Goal: Find specific page/section: Find specific page/section

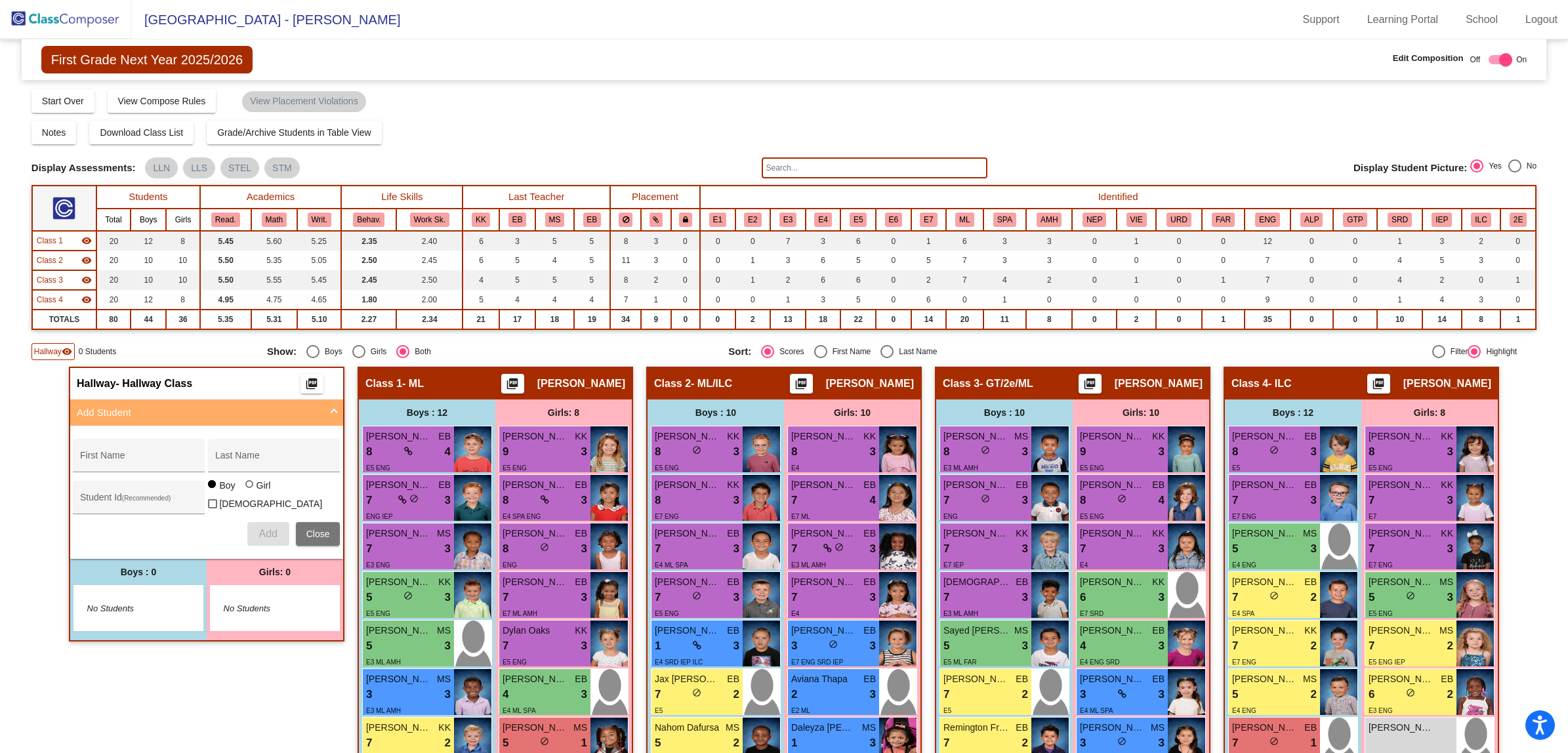
click at [59, 23] on img at bounding box center [65, 19] width 131 height 38
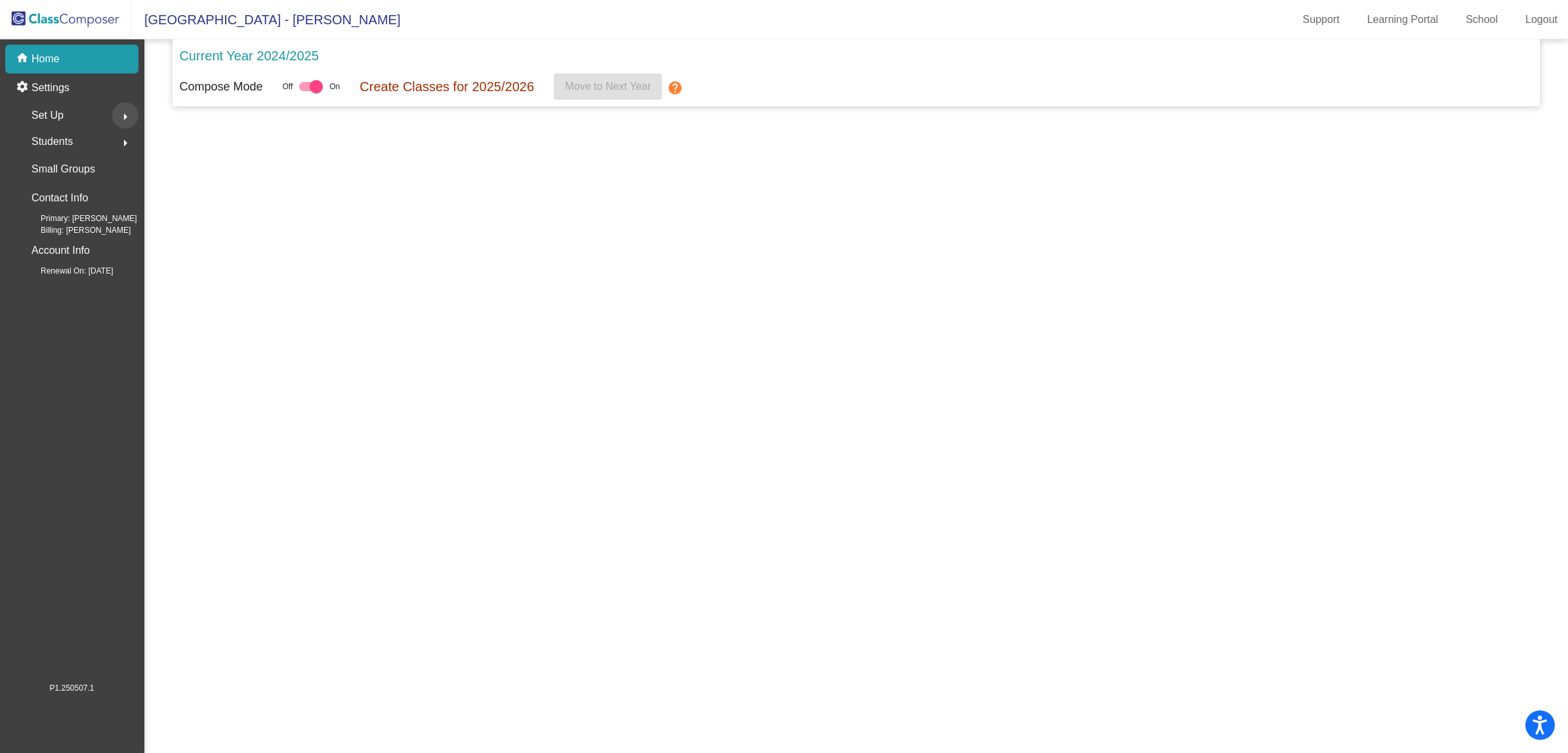
click at [122, 117] on mat-icon "arrow_right" at bounding box center [125, 117] width 16 height 16
click at [57, 192] on div "Users" at bounding box center [42, 201] width 57 height 29
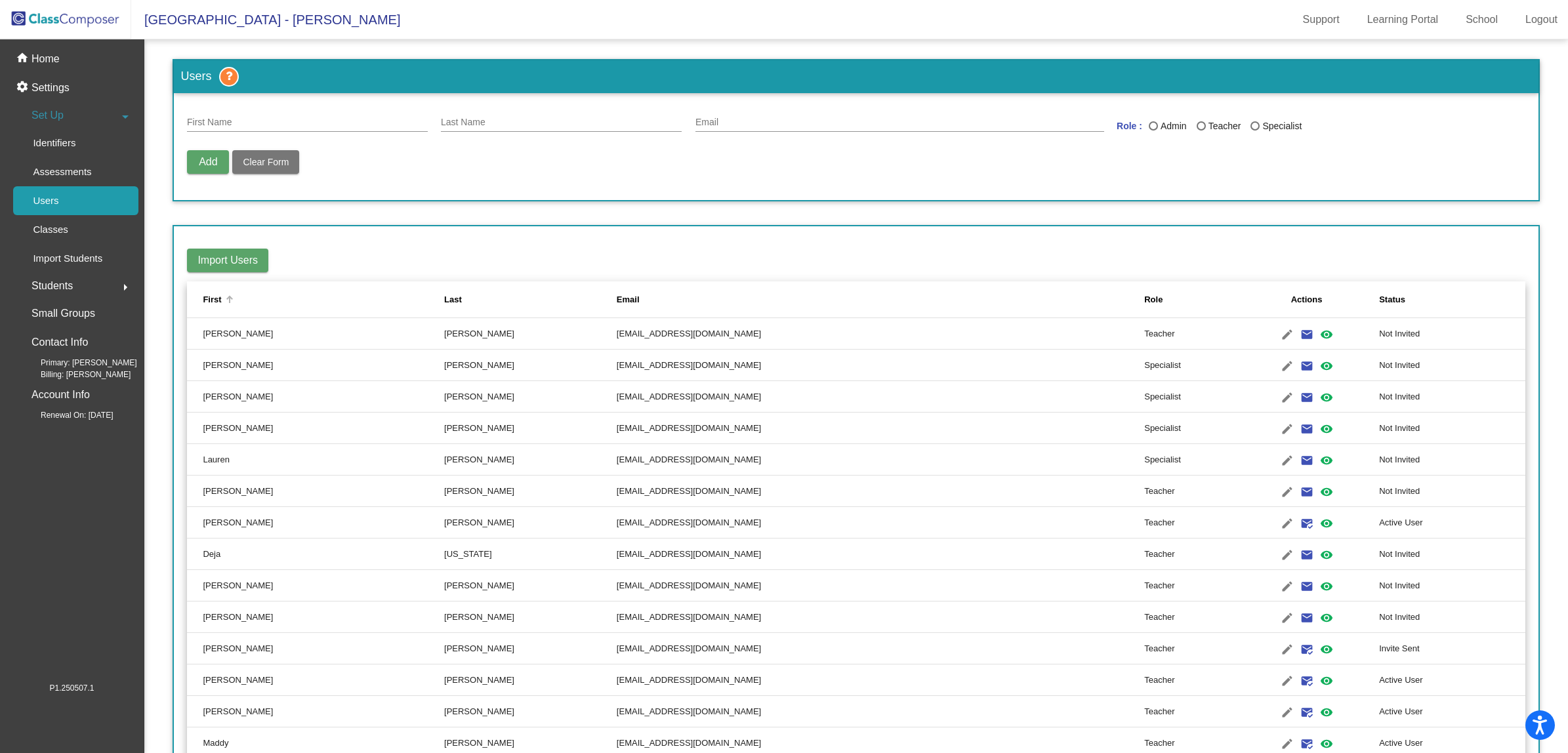
click at [212, 298] on div "First" at bounding box center [212, 300] width 18 height 13
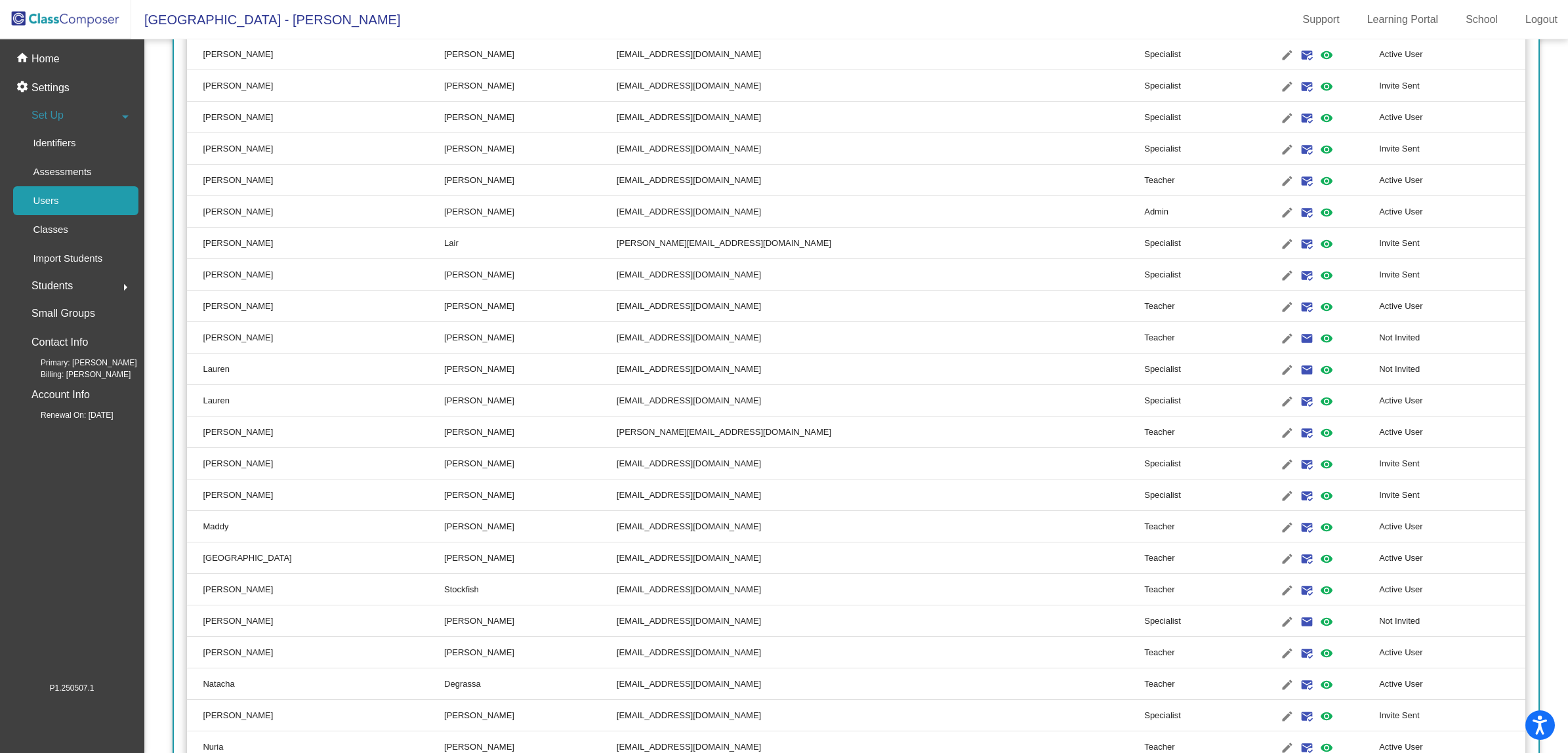
scroll to position [1065, 0]
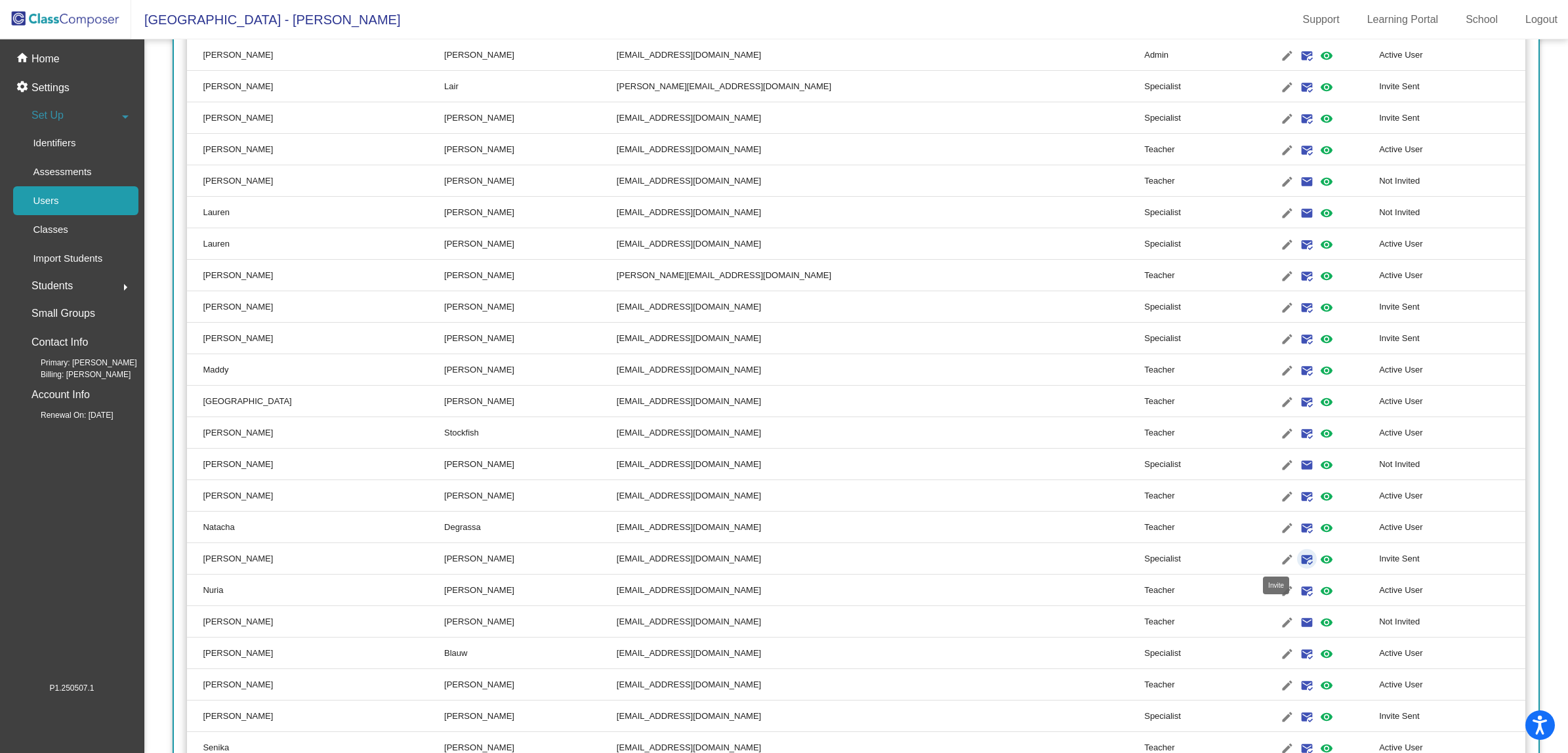
click at [1299, 559] on mat-icon "mark_email_read" at bounding box center [1306, 559] width 16 height 16
click at [90, 21] on img at bounding box center [65, 19] width 131 height 38
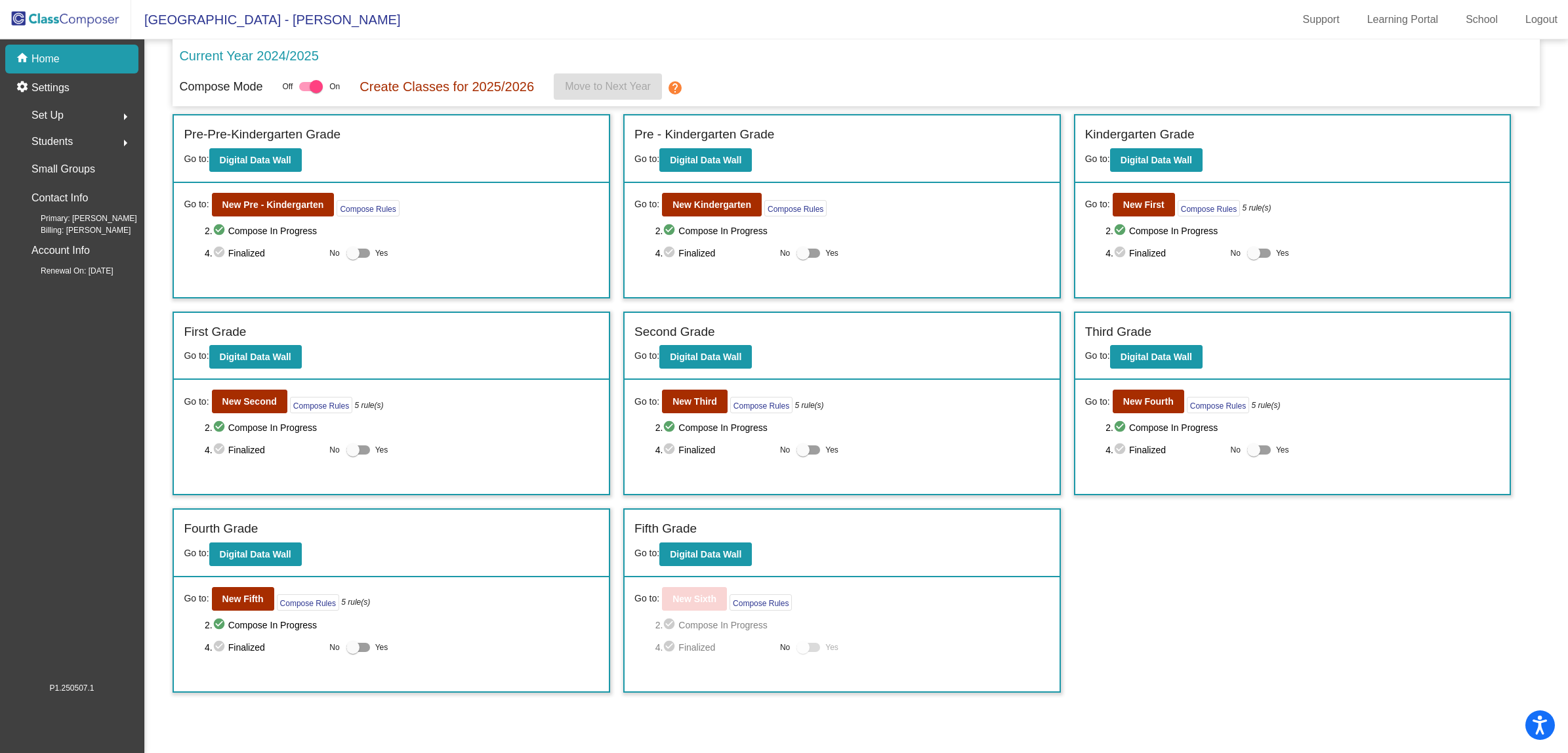
click at [63, 17] on img at bounding box center [65, 19] width 131 height 38
click at [1138, 203] on b "New First" at bounding box center [1144, 204] width 42 height 11
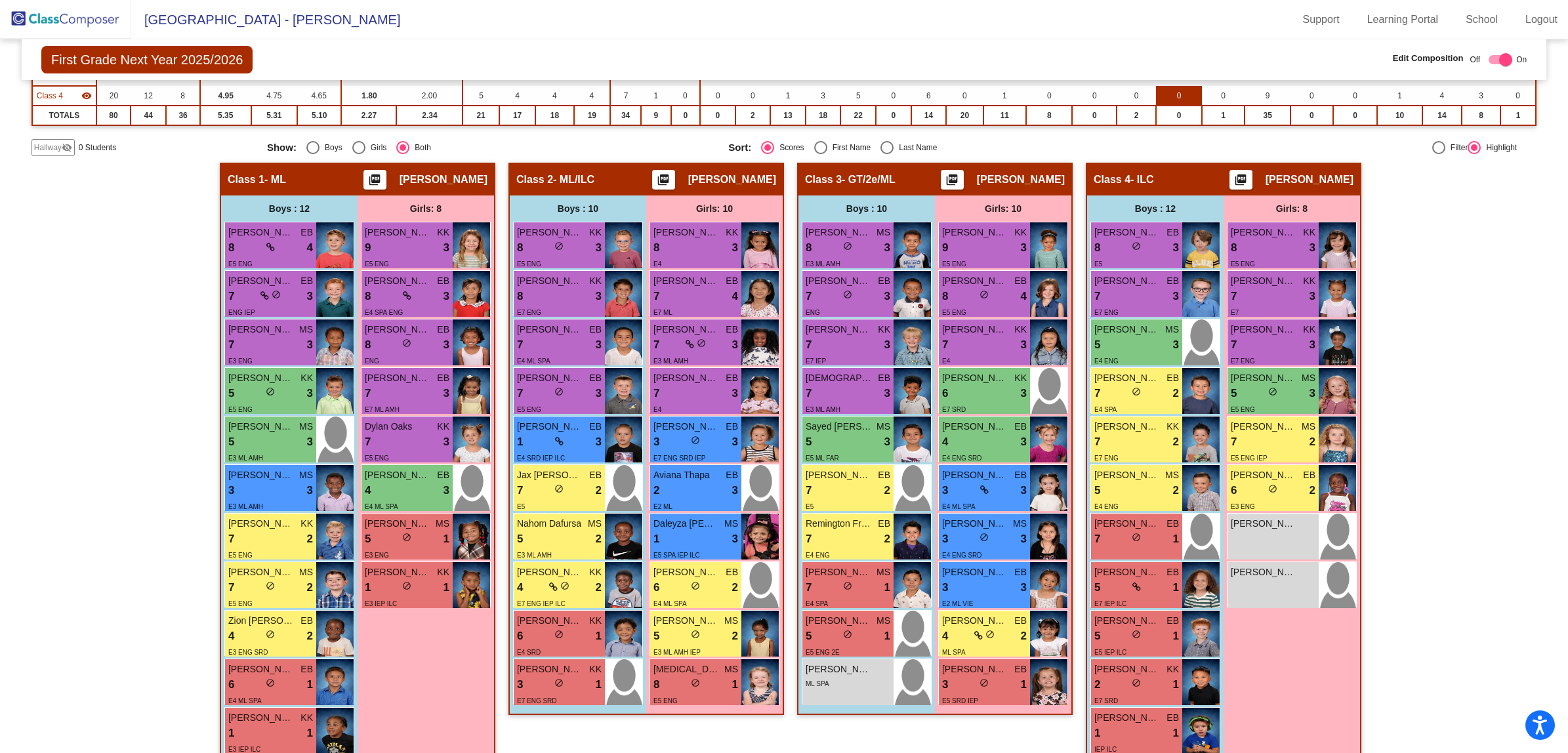
scroll to position [109, 0]
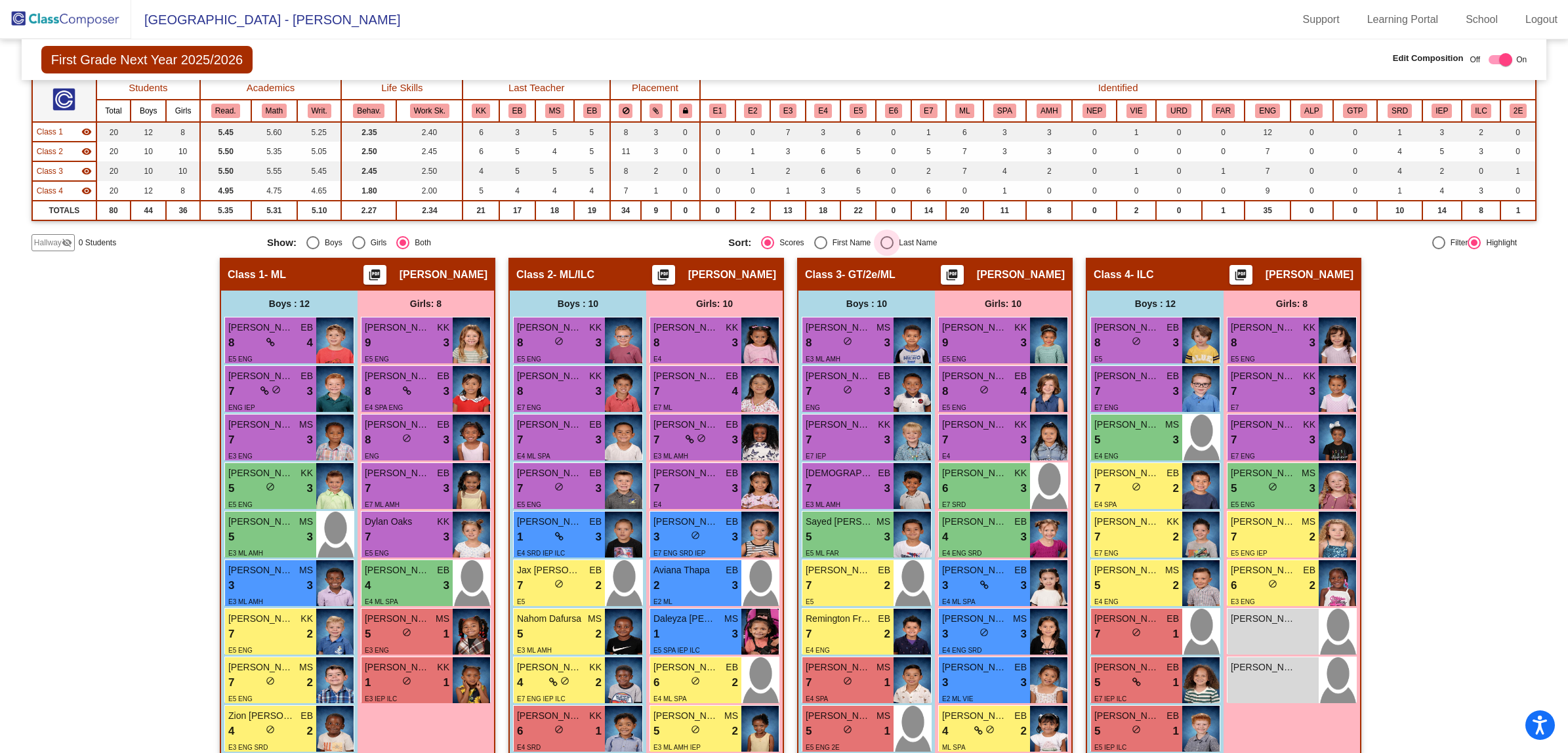
click at [884, 237] on div "Select an option" at bounding box center [887, 242] width 13 height 13
click at [886, 249] on input "Last Name" at bounding box center [886, 249] width 1 height 1
radio input "true"
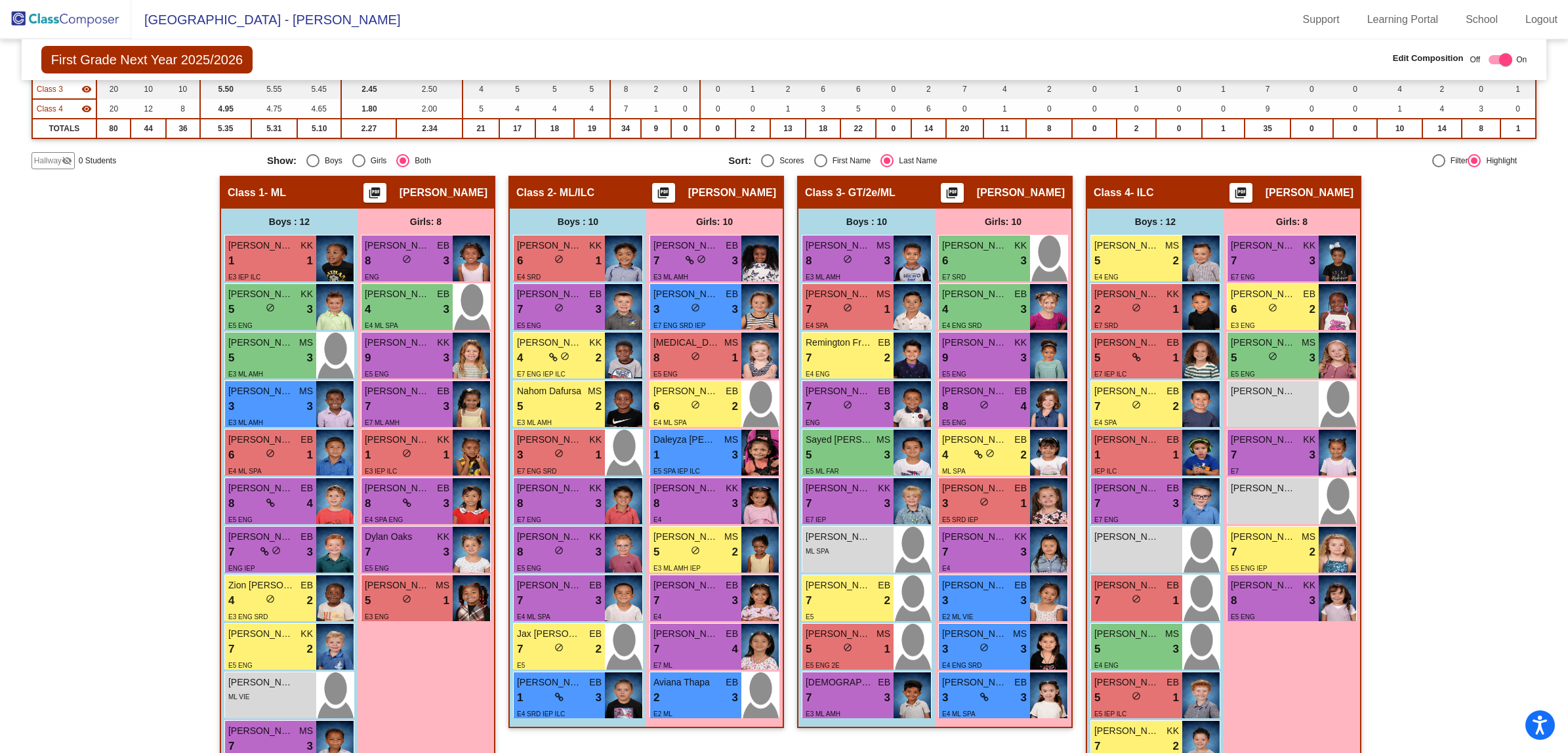
scroll to position [273, 0]
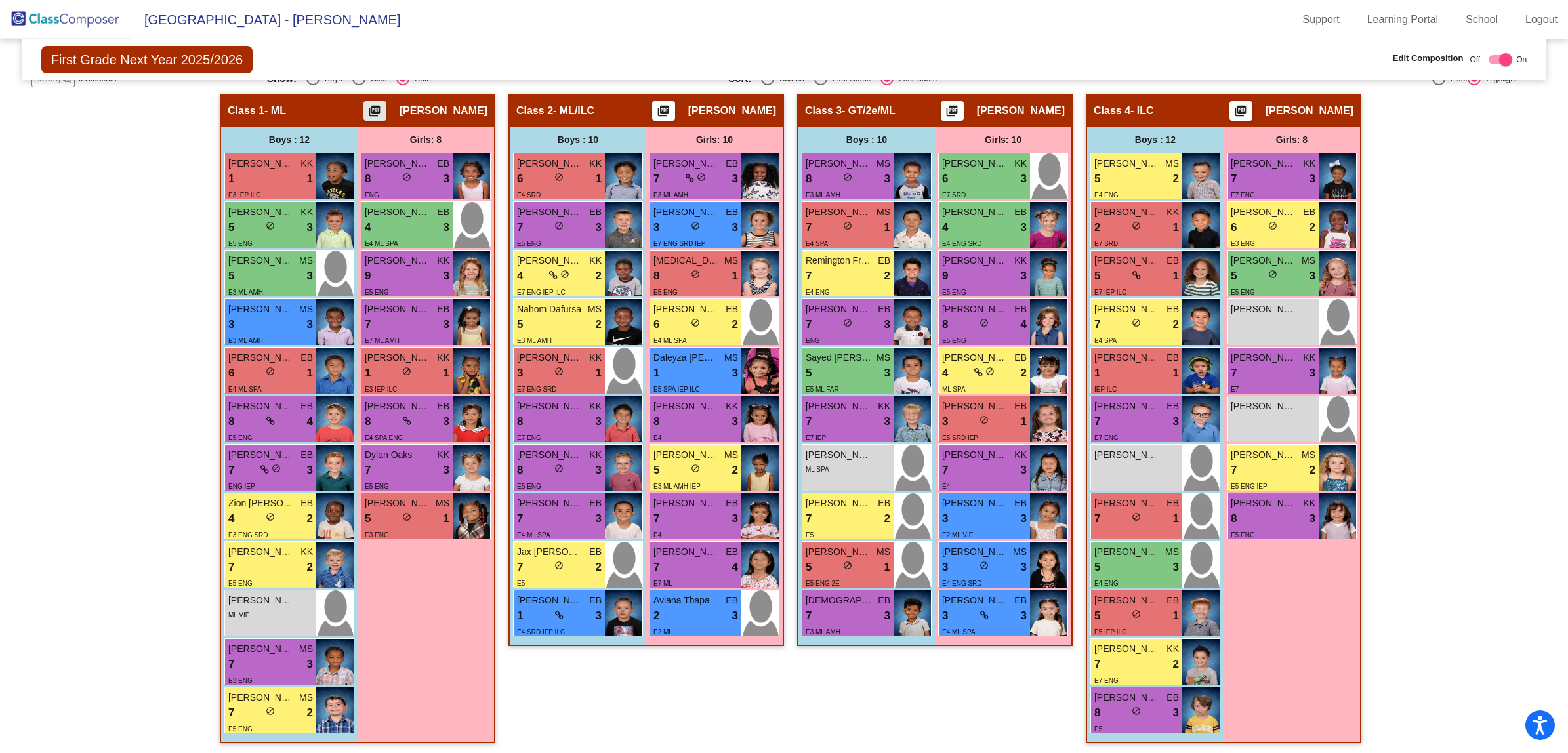
click at [382, 104] on mat-icon "picture_as_pdf" at bounding box center [374, 113] width 16 height 18
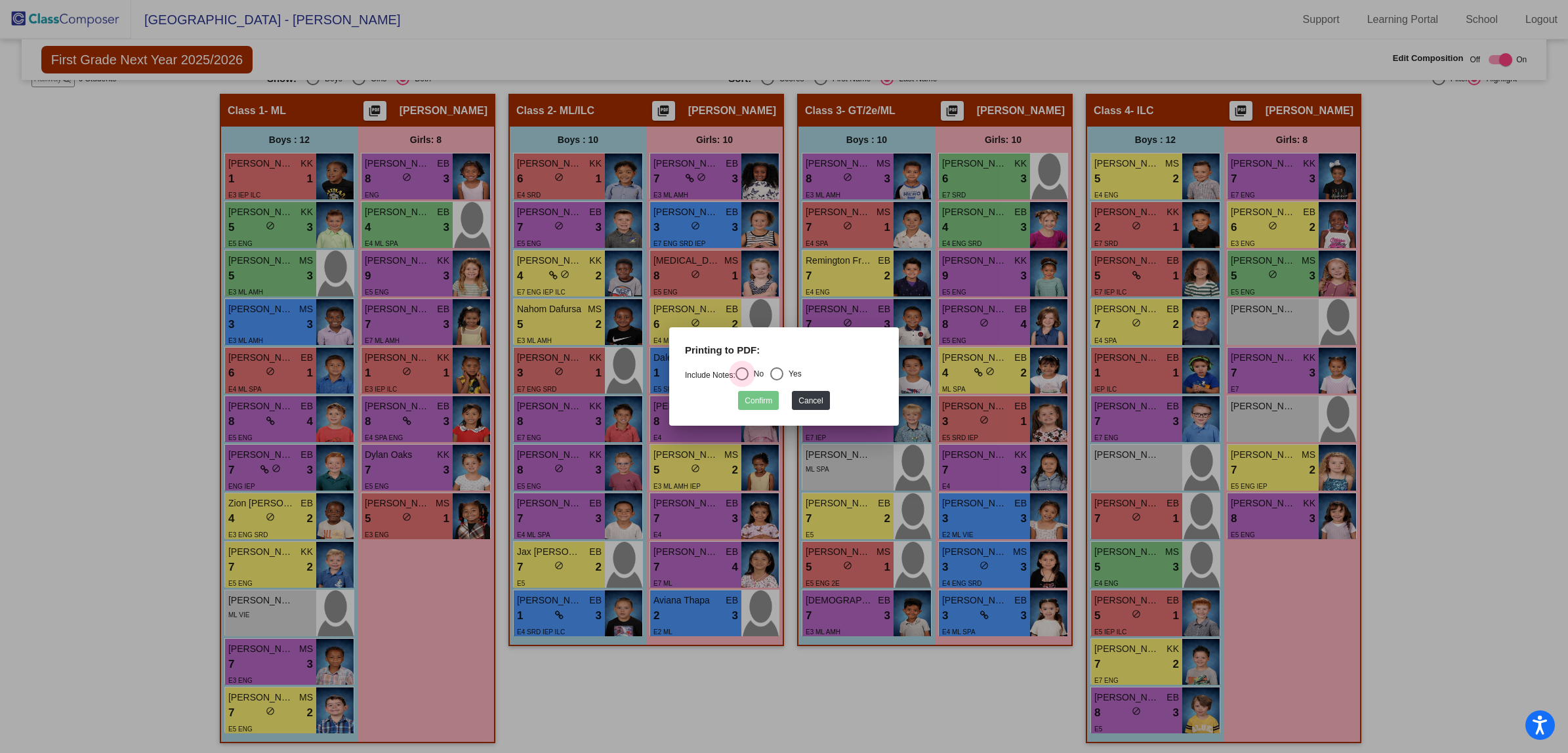
click at [743, 371] on div "Select an option" at bounding box center [742, 374] width 13 height 13
click at [742, 381] on input "No" at bounding box center [742, 381] width 1 height 1
radio input "true"
click at [763, 396] on button "Confirm" at bounding box center [758, 400] width 41 height 19
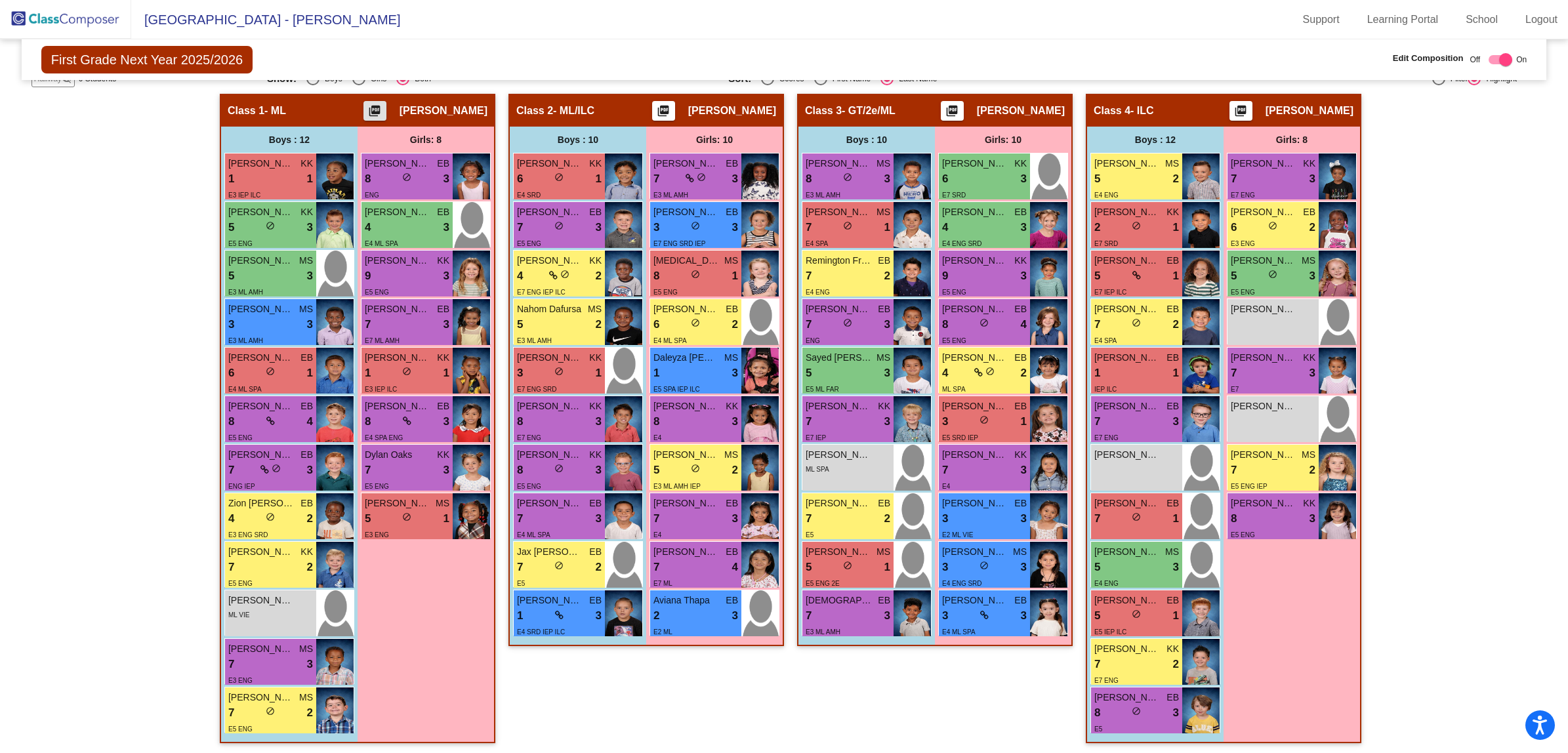
click at [157, 192] on div "Hallway - Hallway Class picture_as_pdf Add Student First Name Last Name Student…" at bounding box center [784, 425] width 1505 height 662
click at [77, 253] on div "Hallway - Hallway Class picture_as_pdf Add Student First Name Last Name Student…" at bounding box center [784, 425] width 1505 height 662
click at [86, 217] on div "Hallway - Hallway Class picture_as_pdf Add Student First Name Last Name Student…" at bounding box center [784, 425] width 1505 height 662
click at [1491, 239] on div "Hallway - Hallway Class picture_as_pdf Add Student First Name Last Name Student…" at bounding box center [784, 425] width 1505 height 662
click at [64, 17] on img at bounding box center [65, 19] width 131 height 38
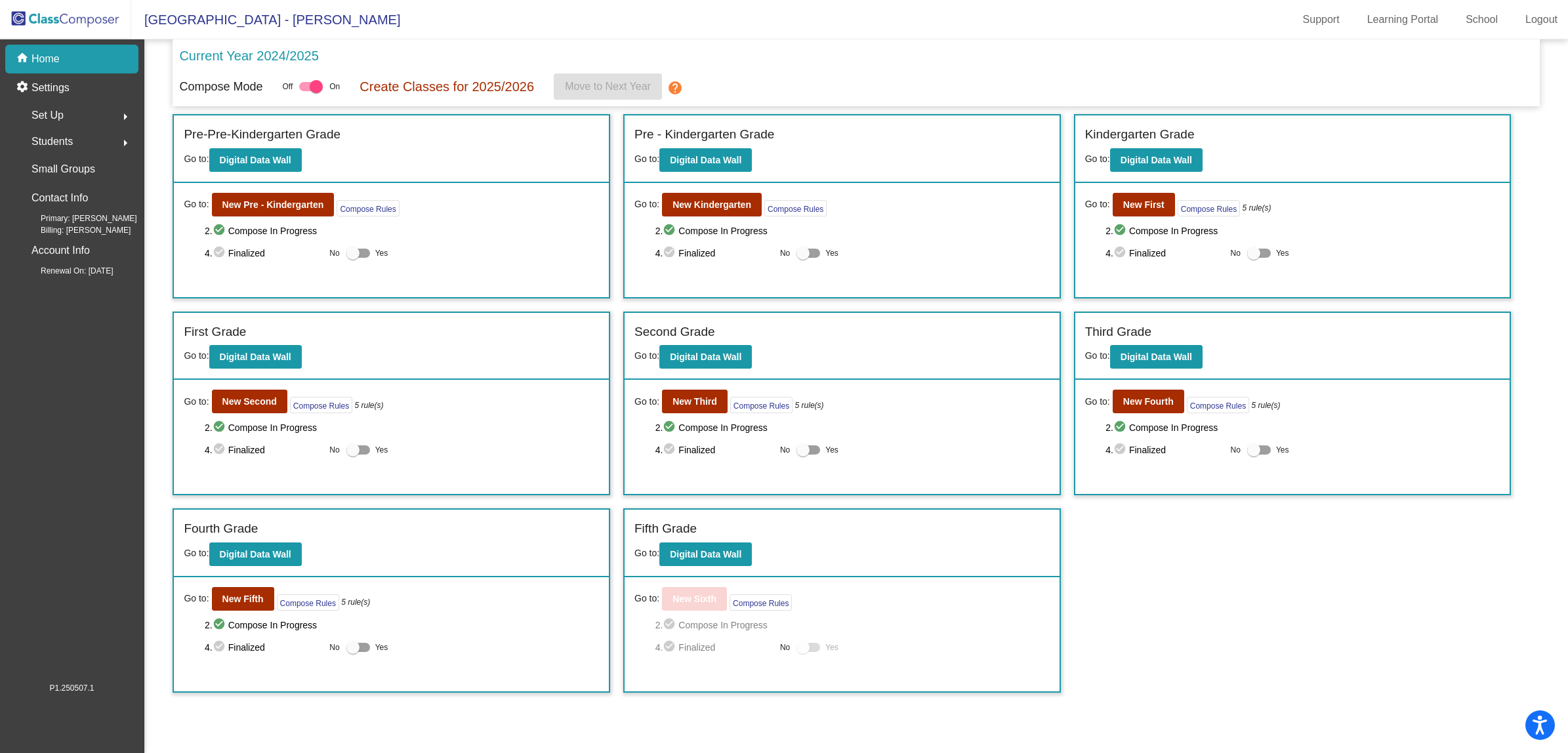
click at [122, 117] on mat-icon "arrow_right" at bounding box center [125, 117] width 16 height 16
click at [42, 197] on p "Users" at bounding box center [45, 200] width 26 height 16
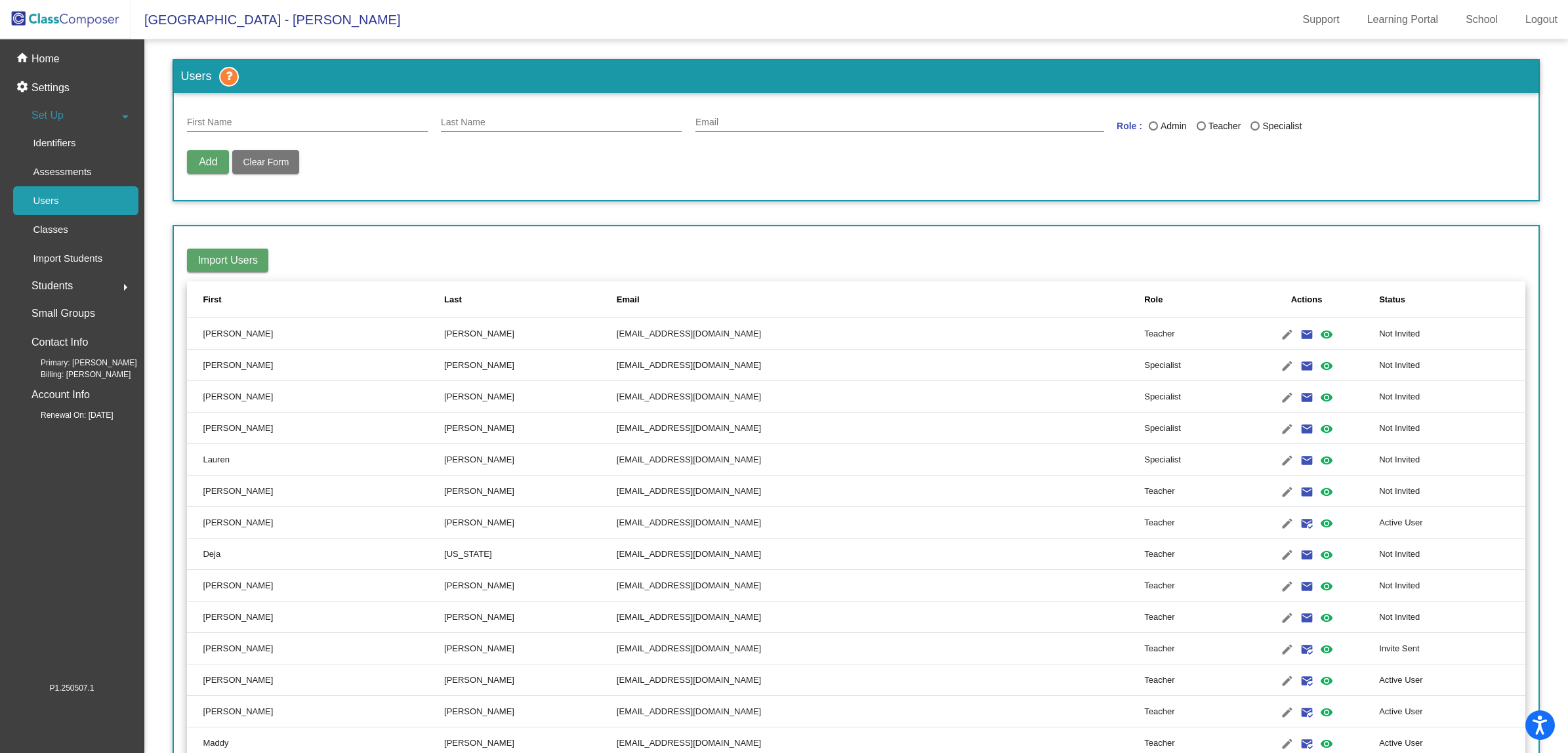
click at [319, 116] on div "First Name" at bounding box center [307, 119] width 241 height 26
click at [444, 302] on div "Last" at bounding box center [452, 300] width 17 height 13
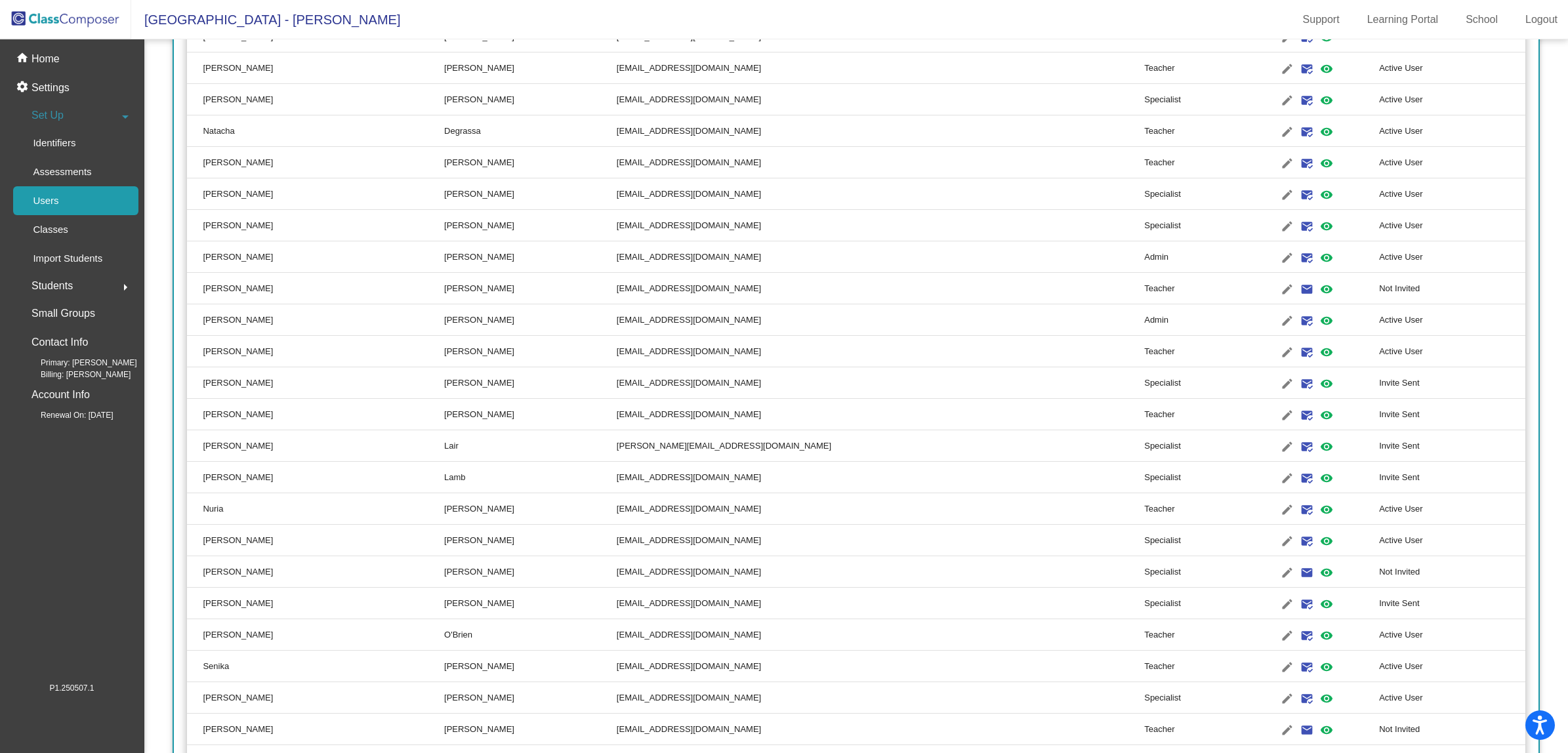
scroll to position [820, 0]
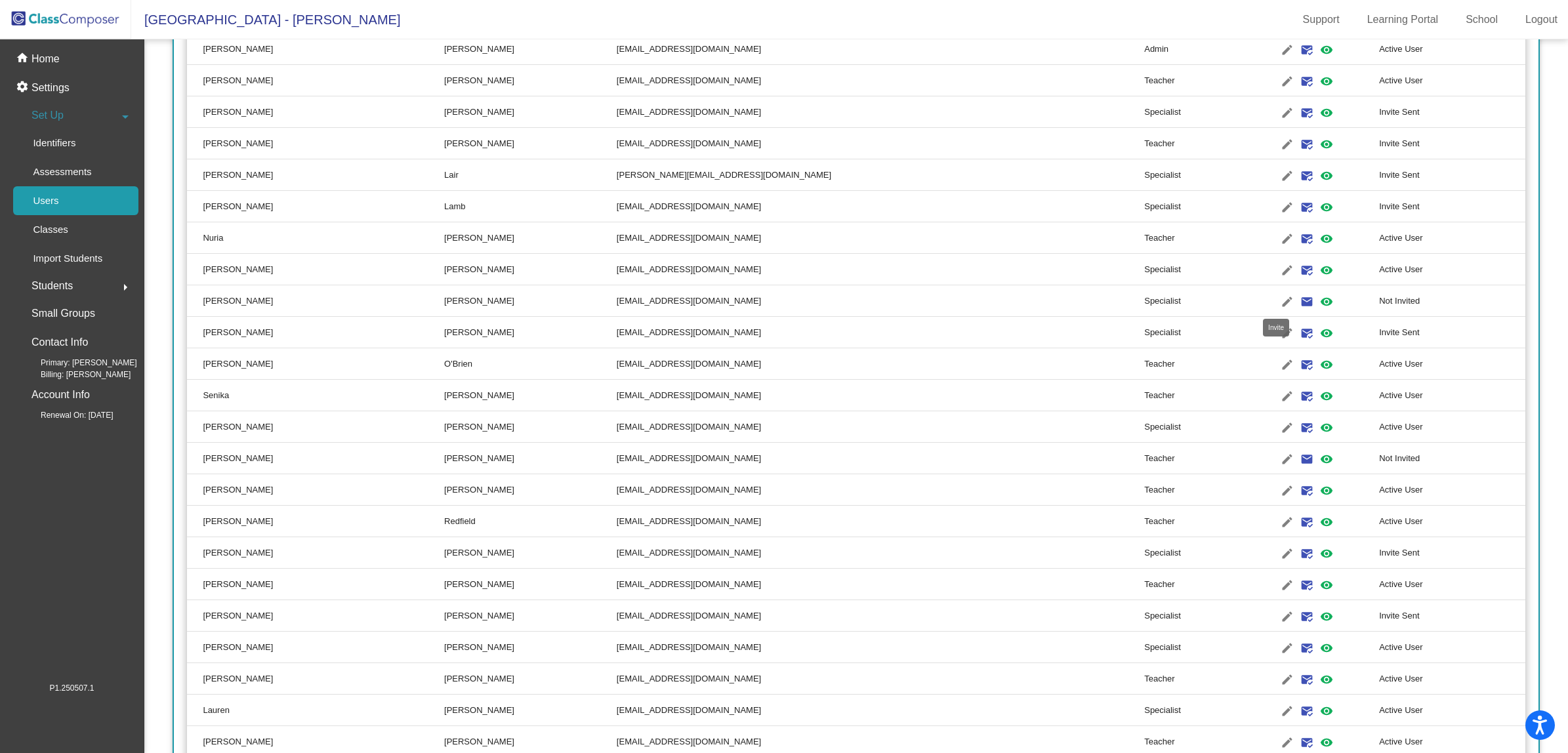
click at [1299, 298] on mat-icon "email" at bounding box center [1306, 302] width 16 height 16
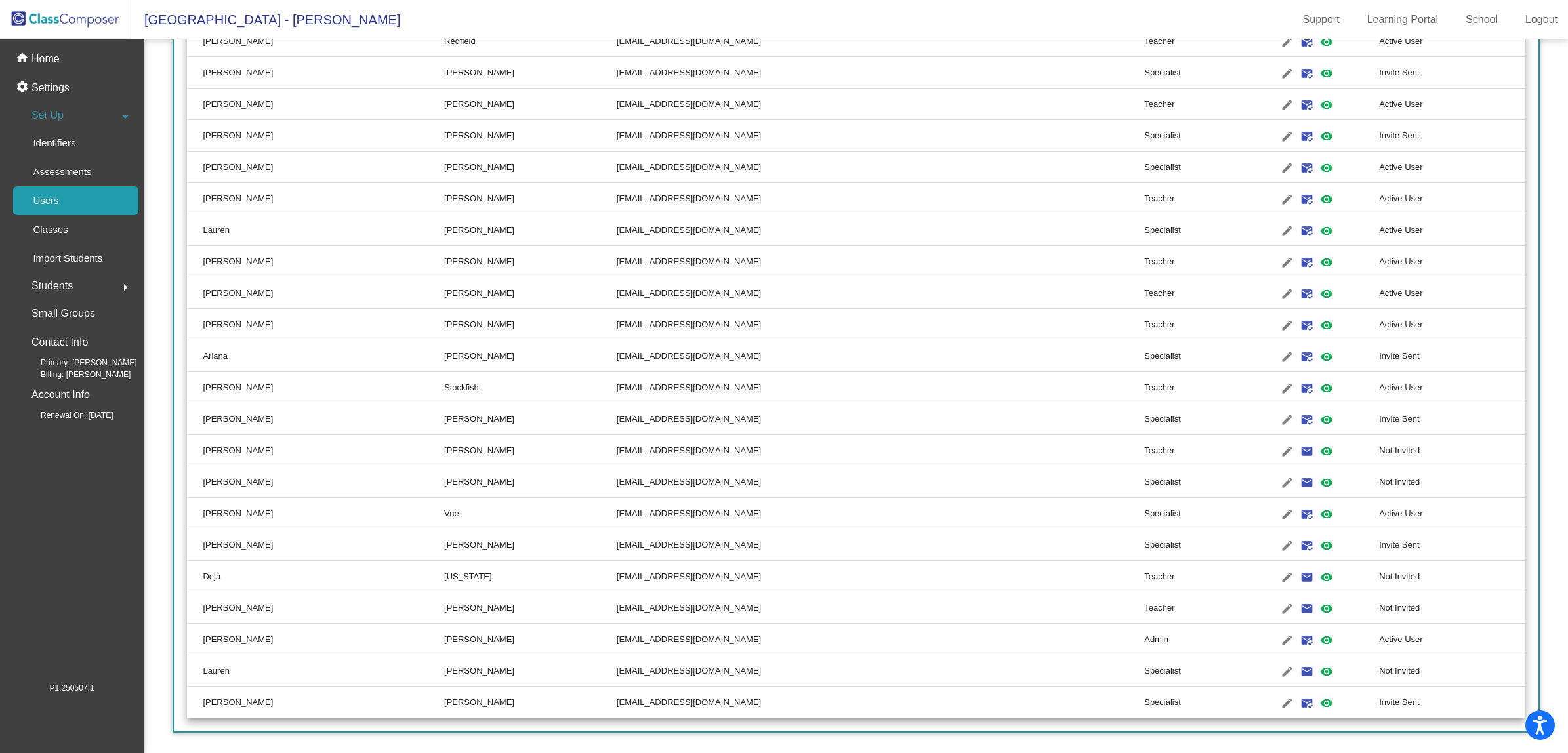
scroll to position [1, 0]
click at [1299, 510] on mat-icon "mark_email_read" at bounding box center [1306, 514] width 16 height 16
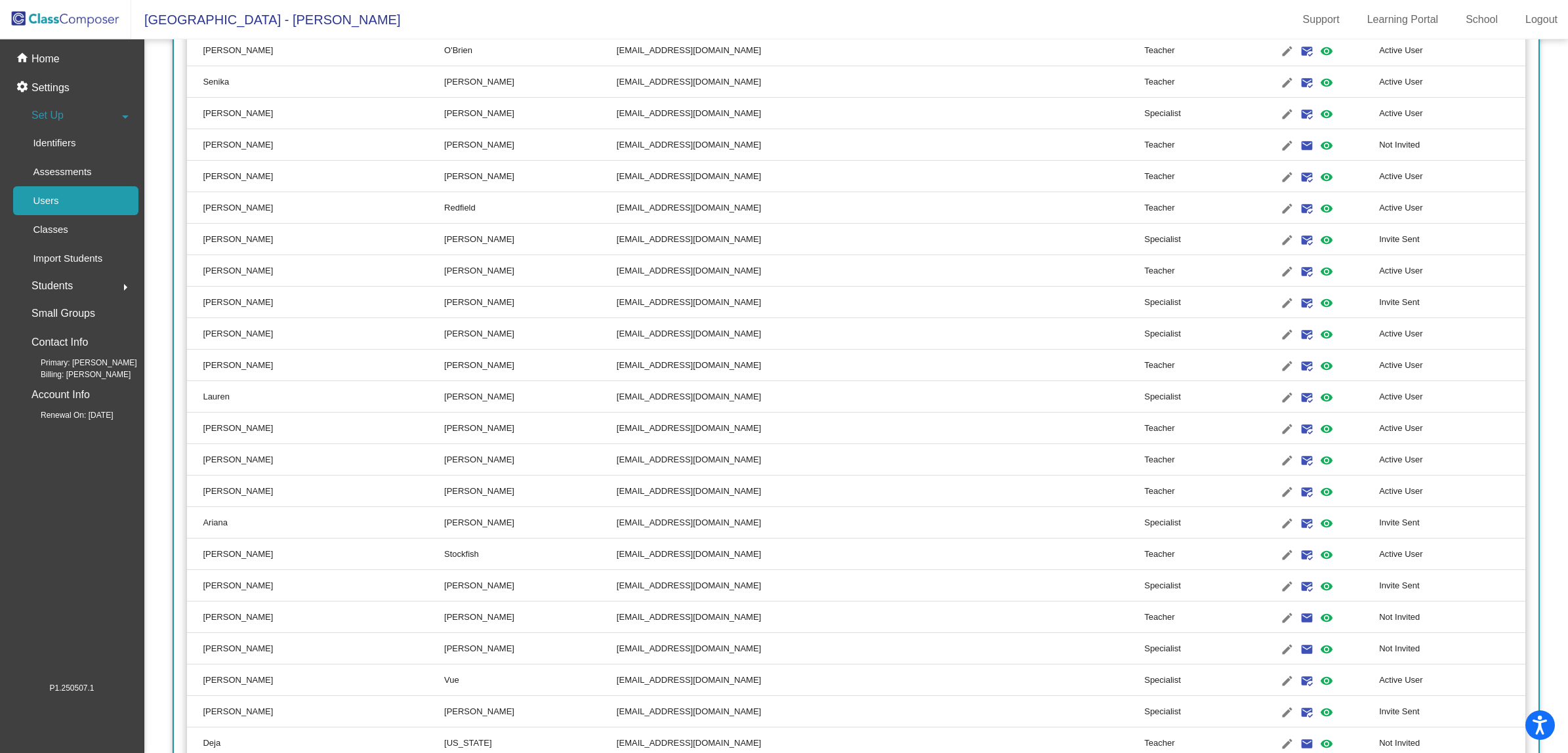
scroll to position [1054, 0]
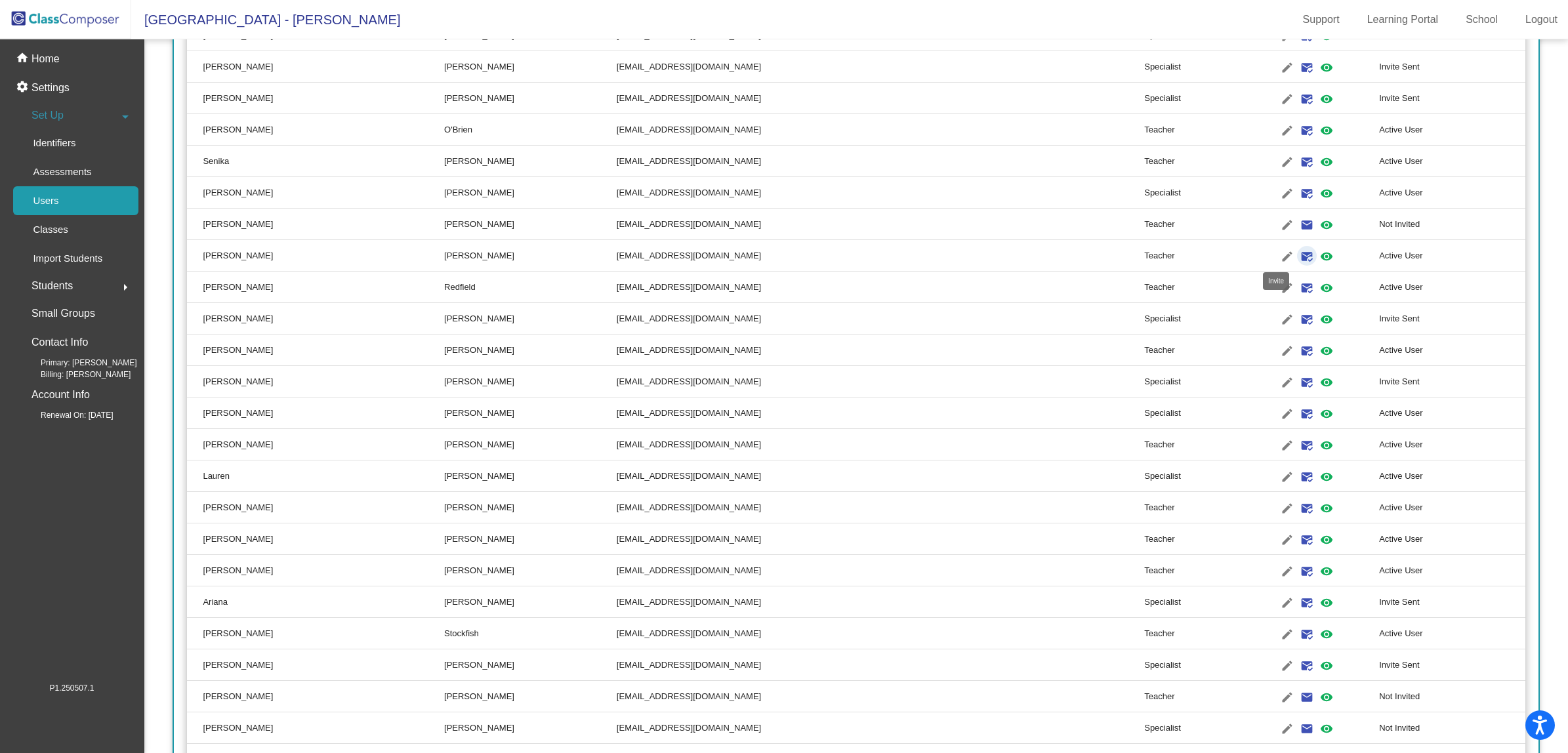
click at [1299, 254] on mat-icon "mark_email_read" at bounding box center [1306, 256] width 16 height 16
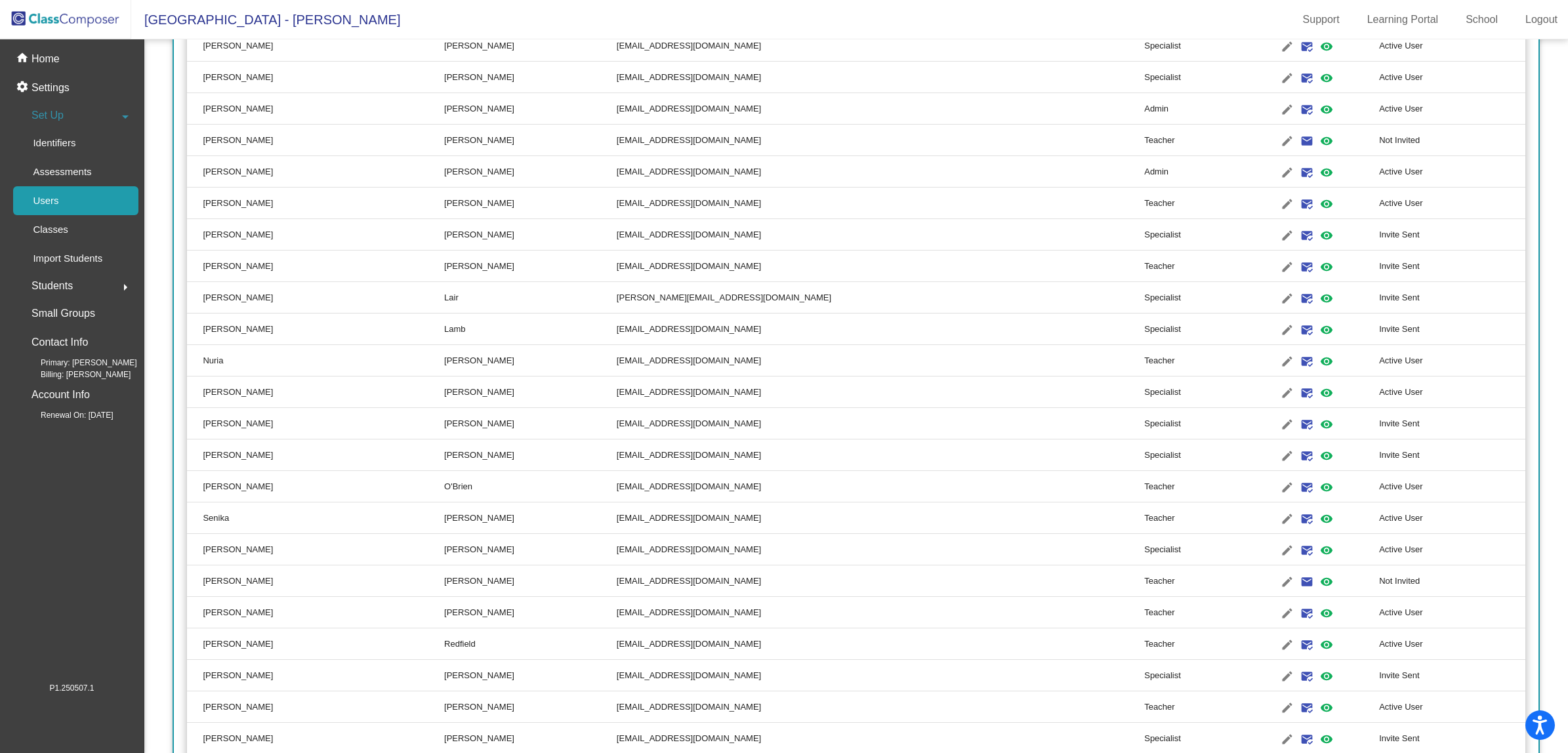
scroll to position [317, 0]
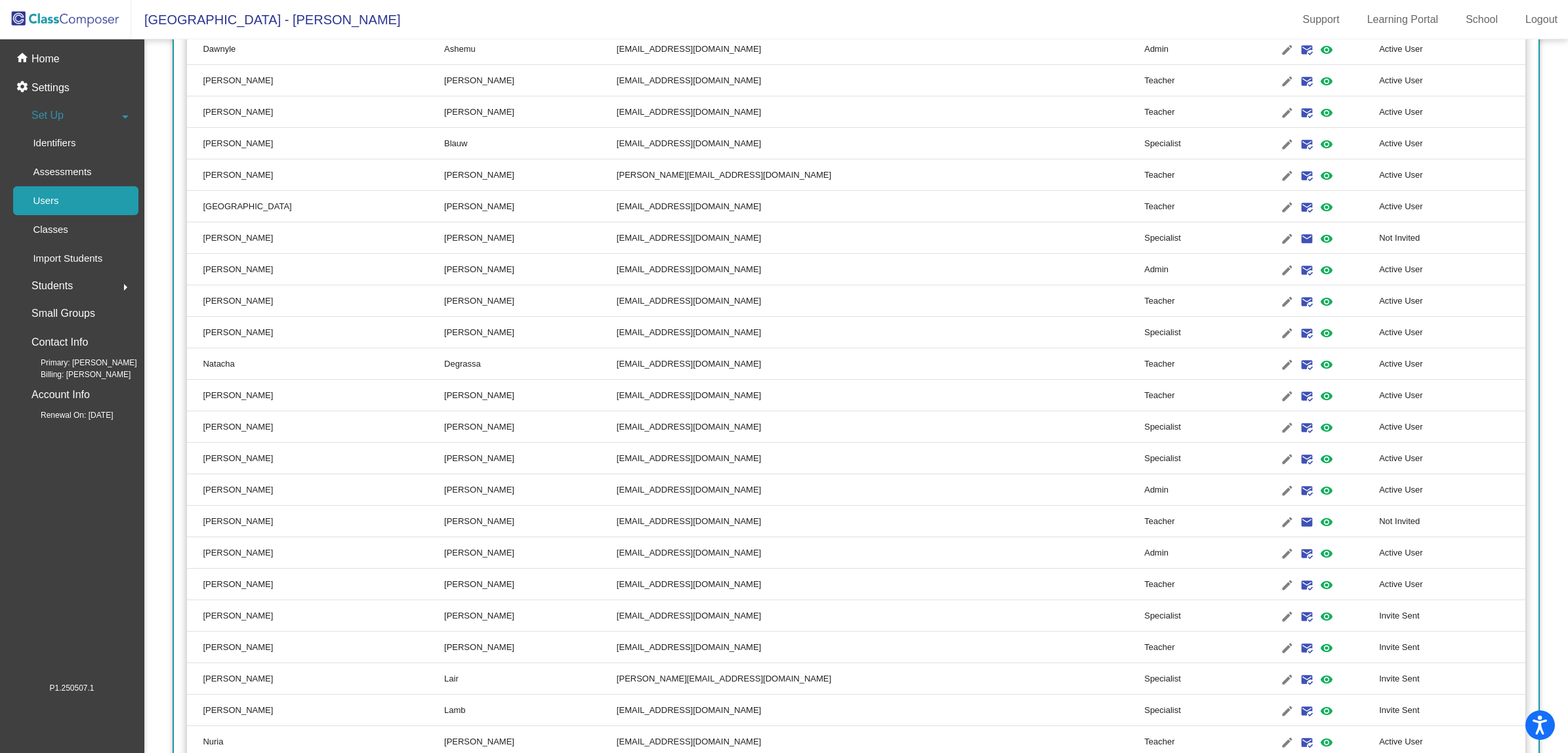
click at [50, 24] on img at bounding box center [65, 19] width 131 height 38
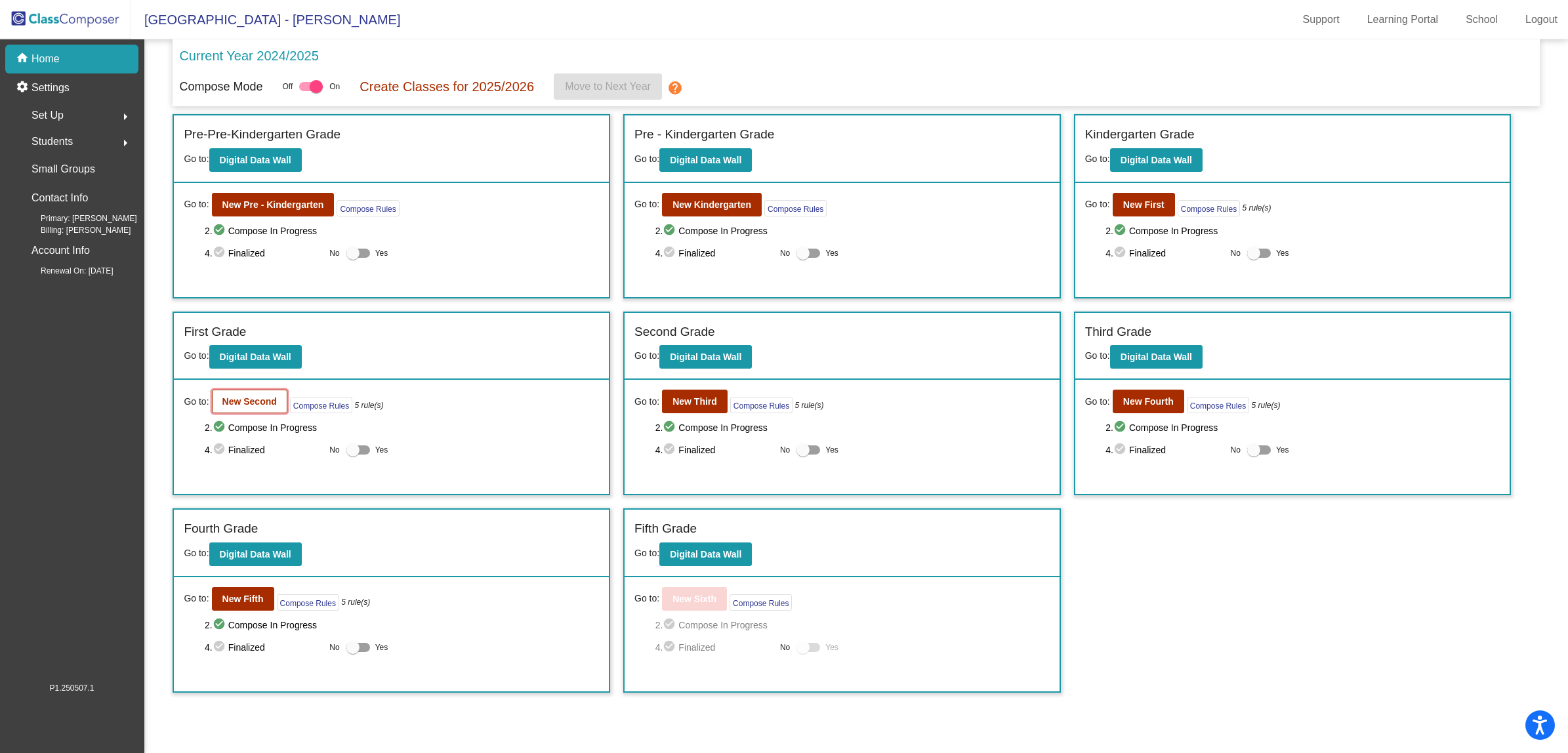
click at [245, 397] on b "New Second" at bounding box center [249, 401] width 54 height 11
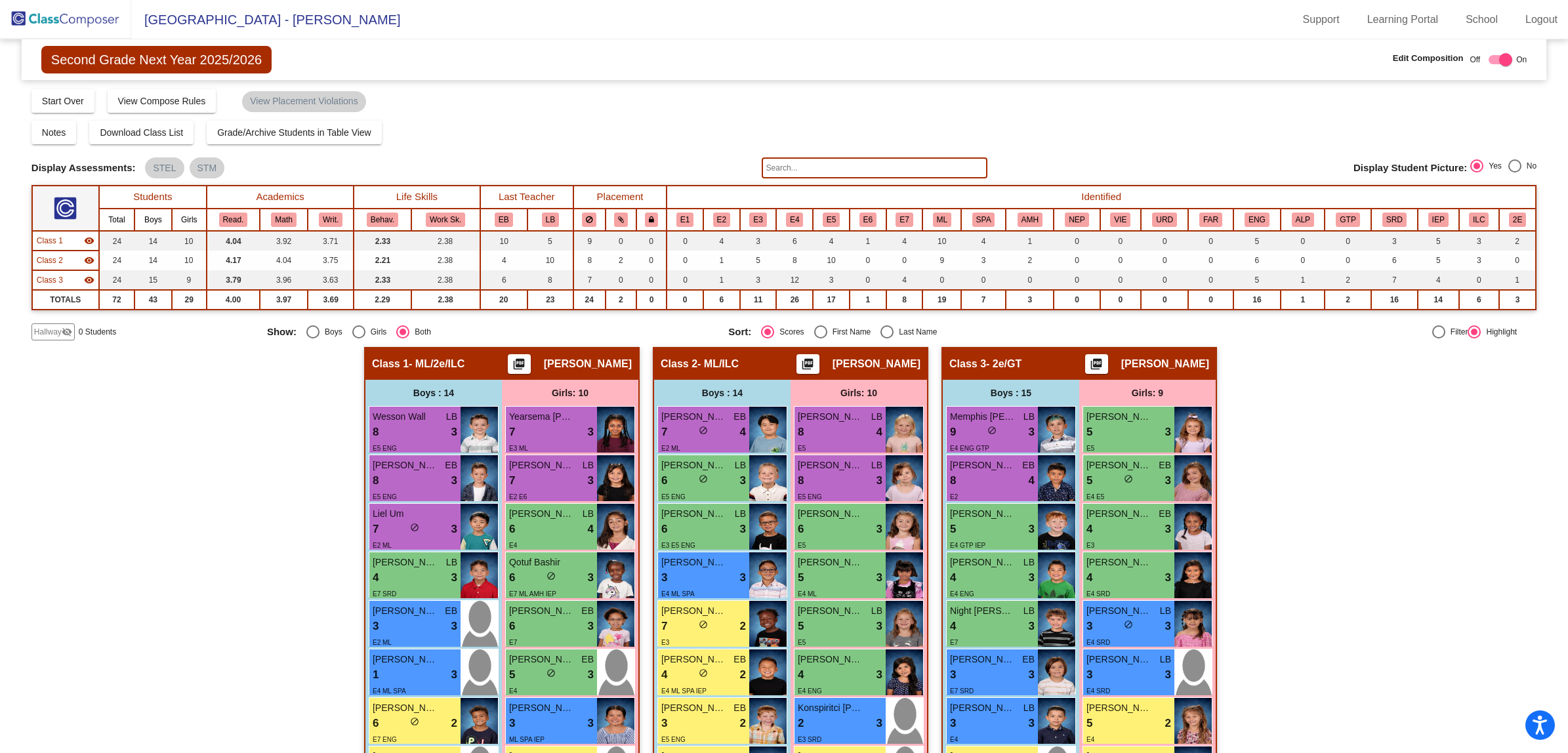
click at [816, 332] on div "Select an option" at bounding box center [821, 332] width 13 height 13
click at [820, 338] on input "First Name" at bounding box center [820, 338] width 1 height 1
radio input "true"
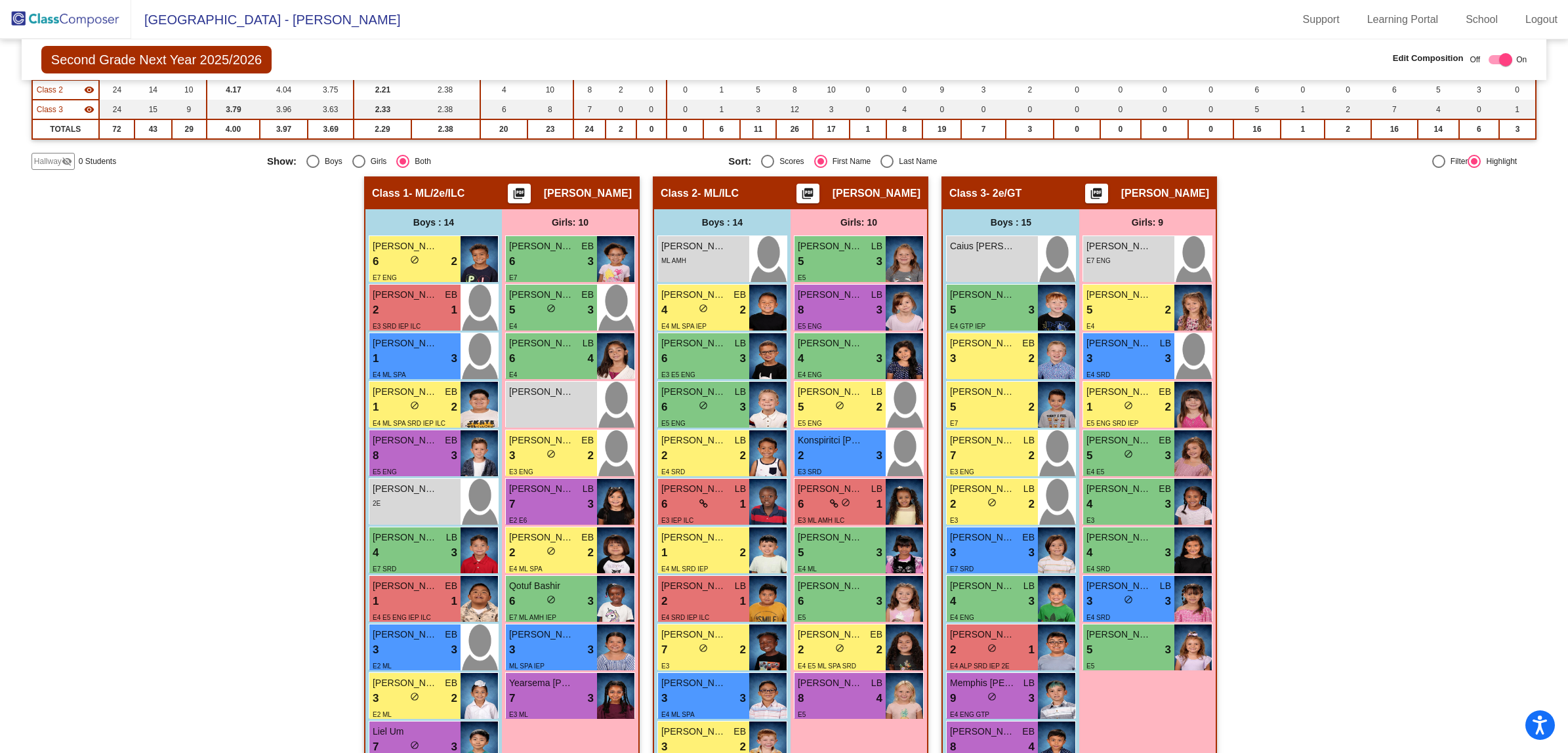
scroll to position [164, 0]
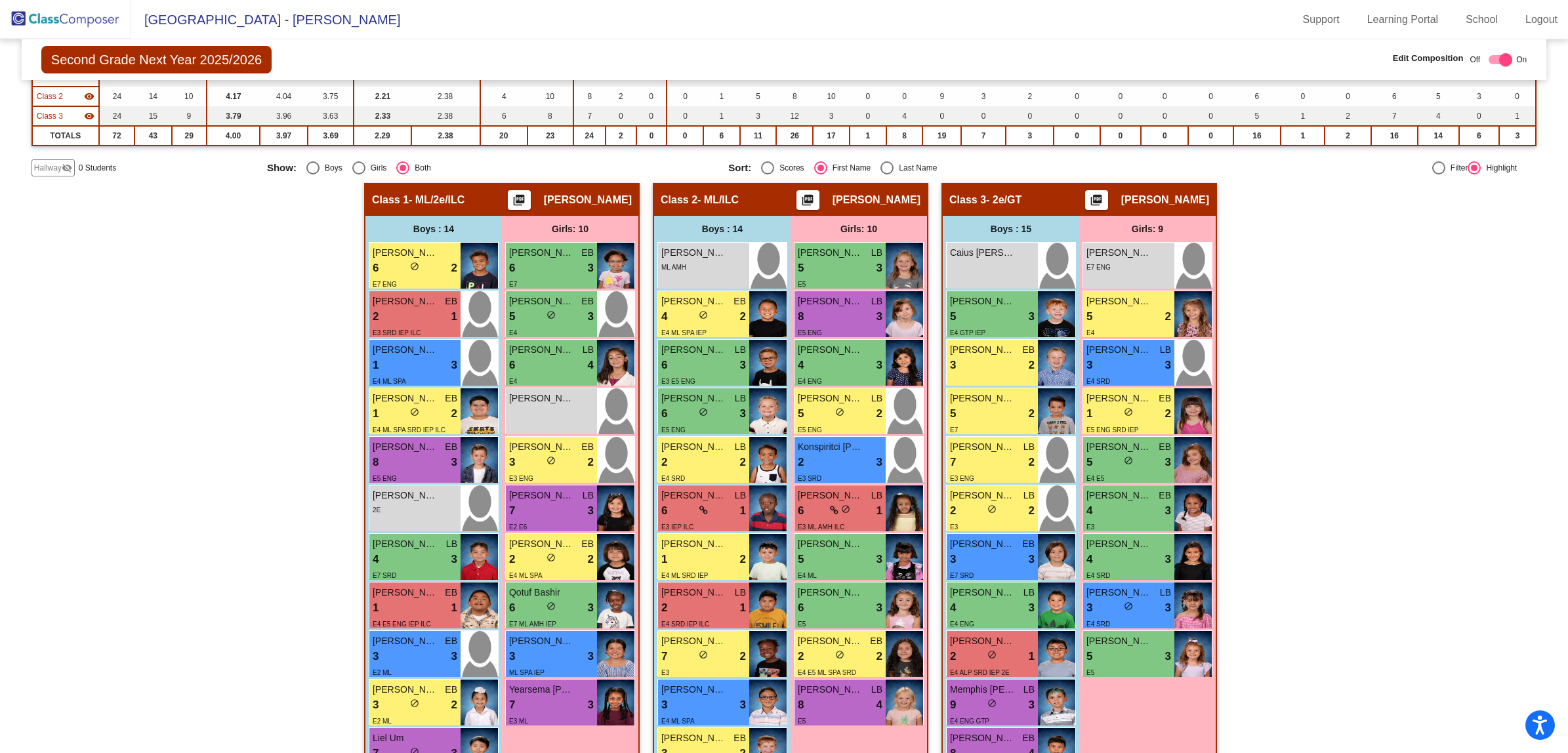
click at [230, 441] on div "Hallway - Hallway Class picture_as_pdf Add Student First Name Last Name Student…" at bounding box center [784, 587] width 1505 height 808
click at [87, 10] on img at bounding box center [65, 19] width 131 height 38
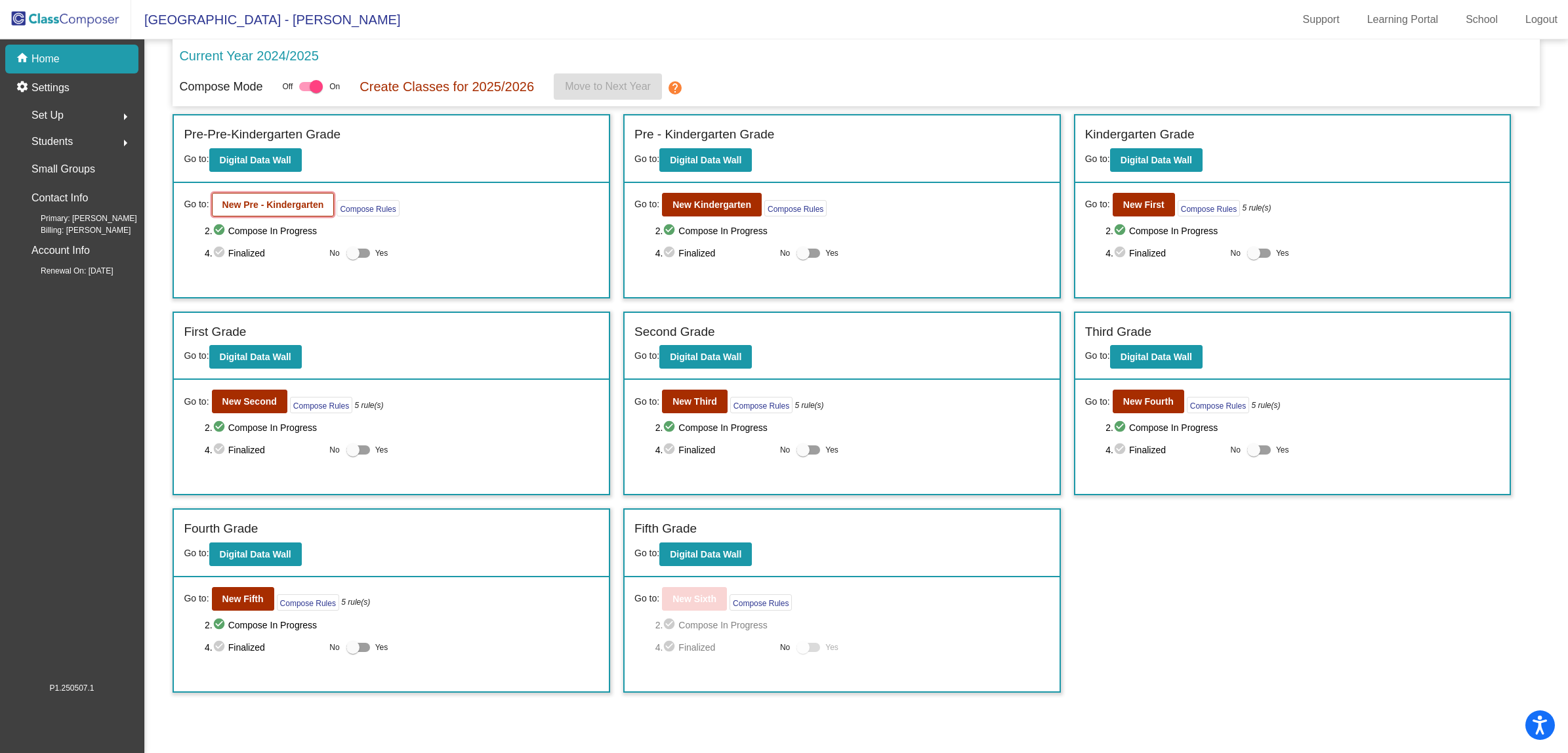
click at [231, 201] on b "New Pre - Kindergarten" at bounding box center [273, 204] width 102 height 11
